Goal: Ask a question

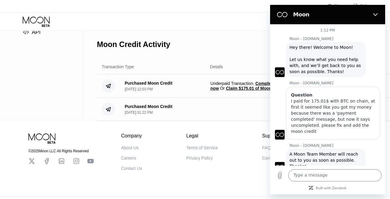
scroll to position [129, 0]
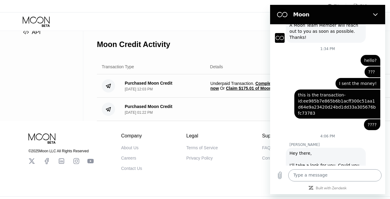
click at [308, 174] on textarea at bounding box center [334, 175] width 93 height 12
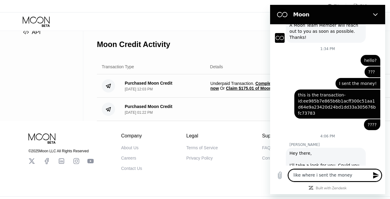
type textarea "like where i sent the money?"
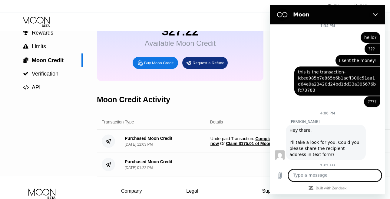
scroll to position [0, 0]
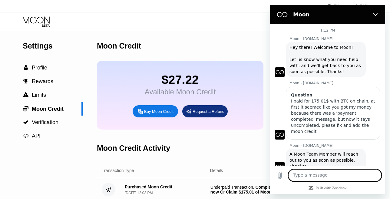
scroll to position [64, 0]
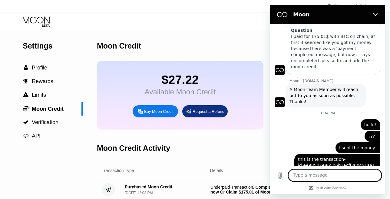
click at [151, 117] on div "Buy Moon Credit" at bounding box center [155, 111] width 45 height 12
type input "0"
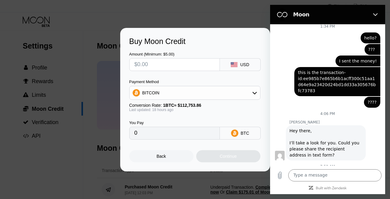
scroll to position [152, 0]
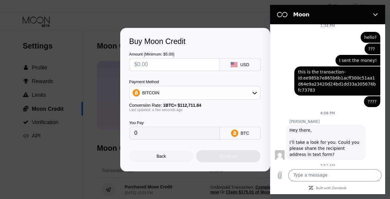
click at [155, 67] on input "text" at bounding box center [174, 64] width 80 height 12
type input "$17"
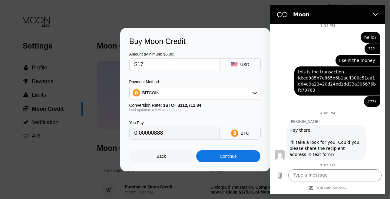
type input "0.00015083"
type input "$170"
type input "0.00150828"
type input "$170"
click at [223, 160] on div "Continue" at bounding box center [228, 156] width 64 height 12
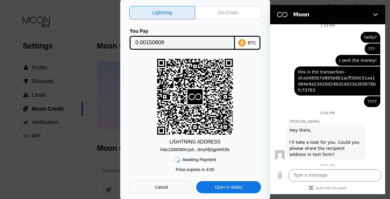
click at [215, 12] on div "On-Chain" at bounding box center [228, 12] width 66 height 13
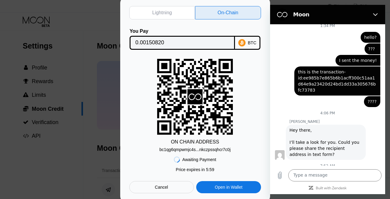
click at [156, 189] on div "Cancel" at bounding box center [161, 186] width 13 height 5
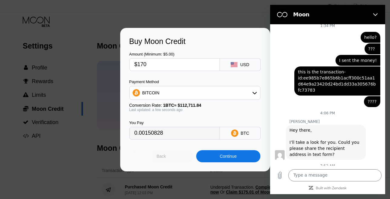
click at [159, 154] on div "Back" at bounding box center [161, 156] width 9 height 5
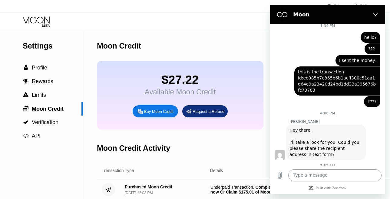
click at [330, 178] on textarea at bounding box center [334, 175] width 93 height 12
paste textarea "bc1qq567qny8erhqsxmgdme5zmvkluhhw9pf476esw"
type textarea "bc1qq567qny8erhqsxmgdme5zmvkluhhw9pf476esw"
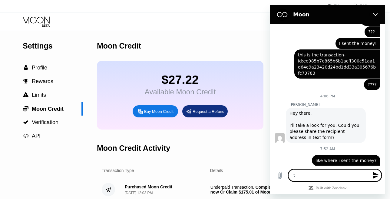
scroll to position [169, 0]
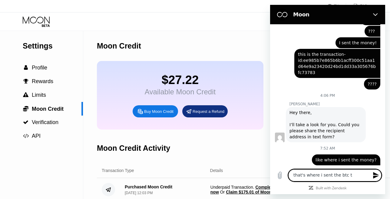
type textarea "that's where i sent the btc to"
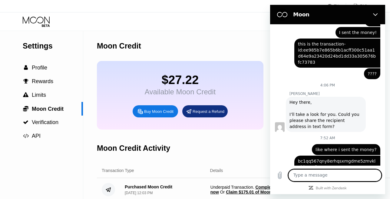
scroll to position [181, 0]
